Goal: Task Accomplishment & Management: Manage account settings

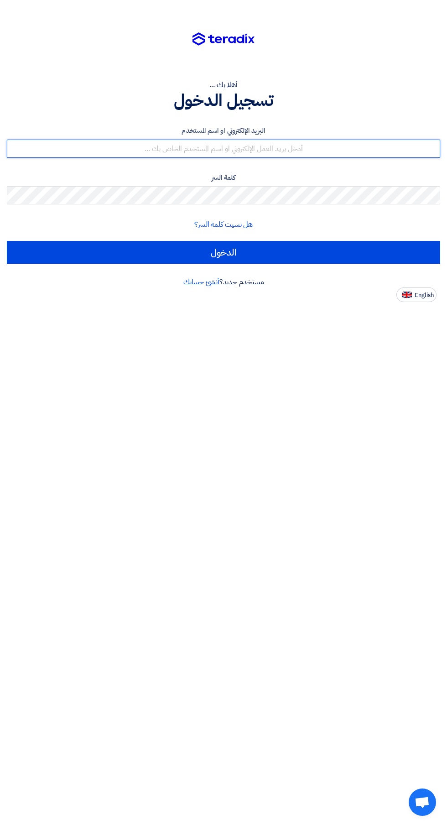
click at [359, 145] on input "text" at bounding box center [223, 149] width 433 height 18
type input "[EMAIL_ADDRESS][DOMAIN_NAME]"
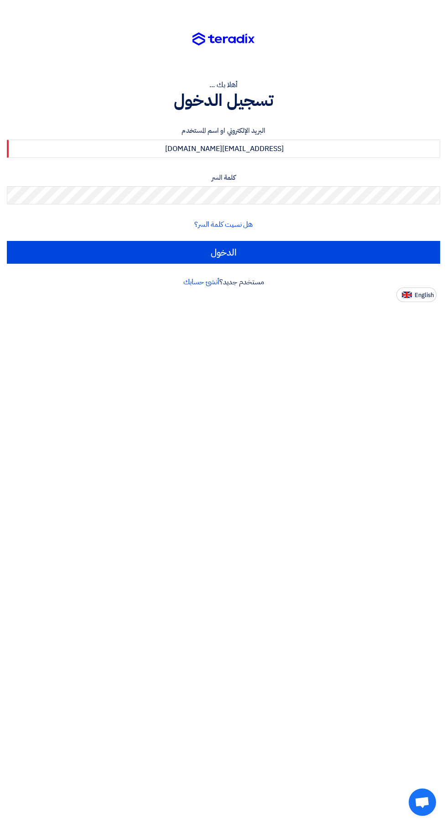
click at [7, 241] on input "الدخول" at bounding box center [223, 252] width 433 height 23
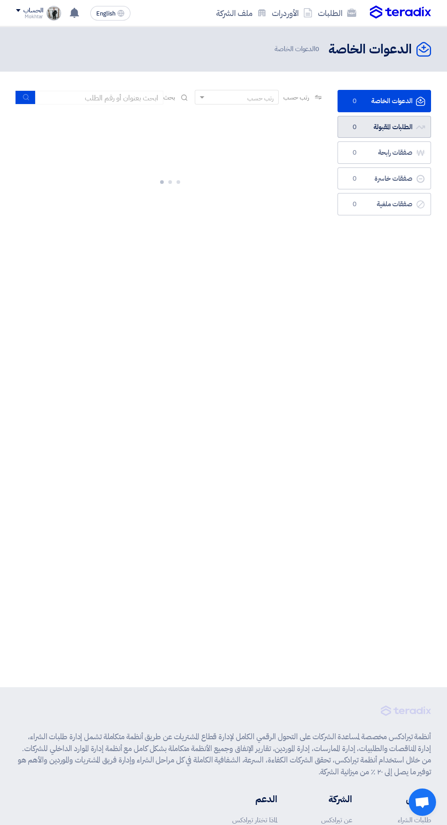
click at [398, 127] on link "الطلبات المقبولة الطلبات المقبولة 0" at bounding box center [383, 127] width 93 height 22
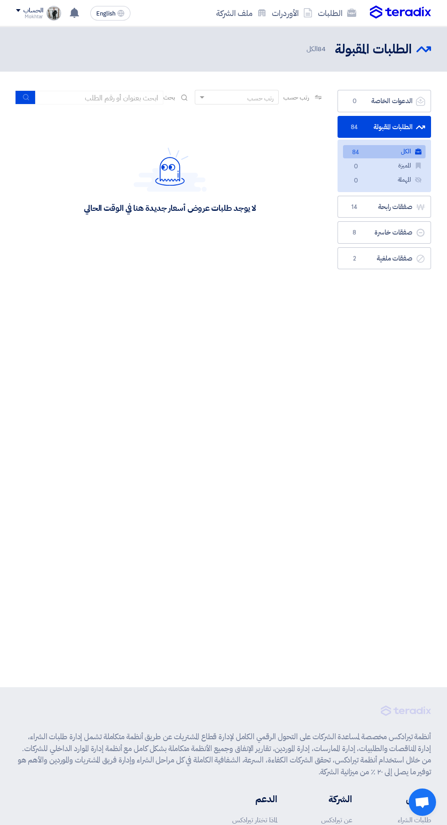
click at [399, 155] on link "الكل الكل 84" at bounding box center [384, 151] width 83 height 13
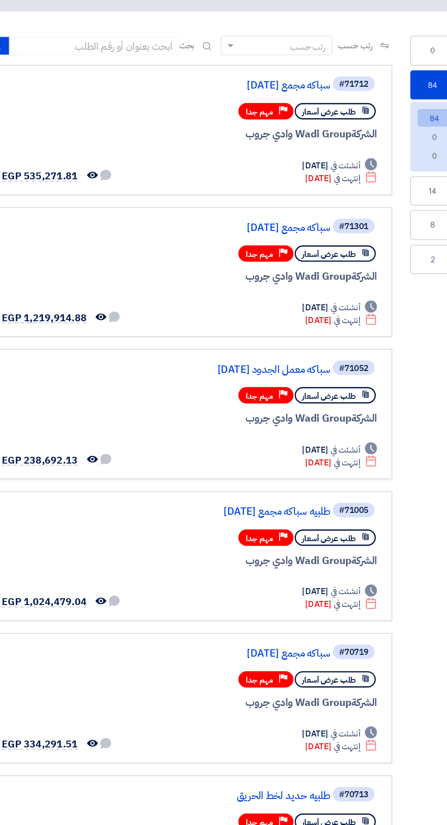
scroll to position [0, -2]
